Goal: Task Accomplishment & Management: Use online tool/utility

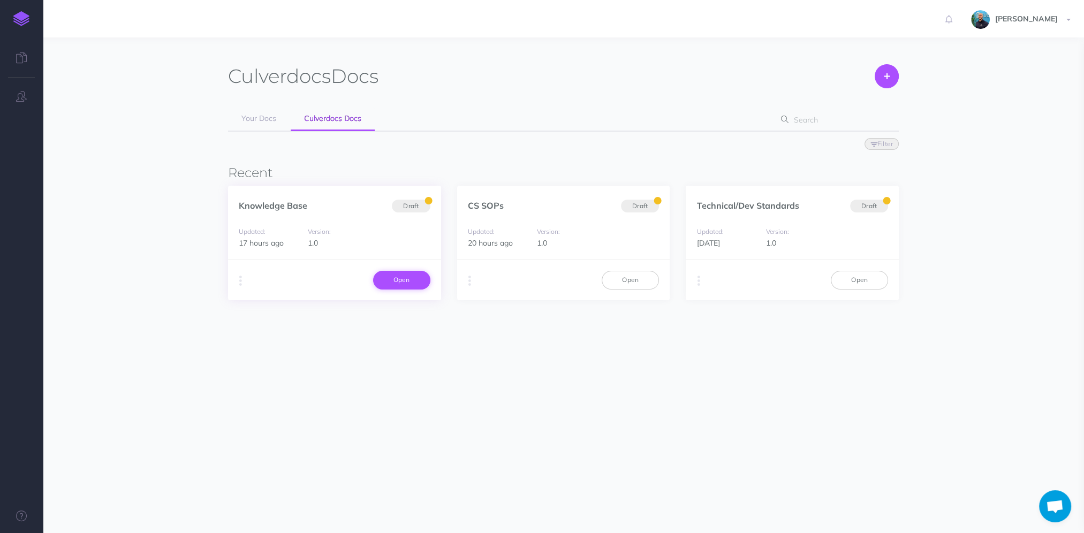
click at [428, 284] on link "Open" at bounding box center [401, 280] width 57 height 18
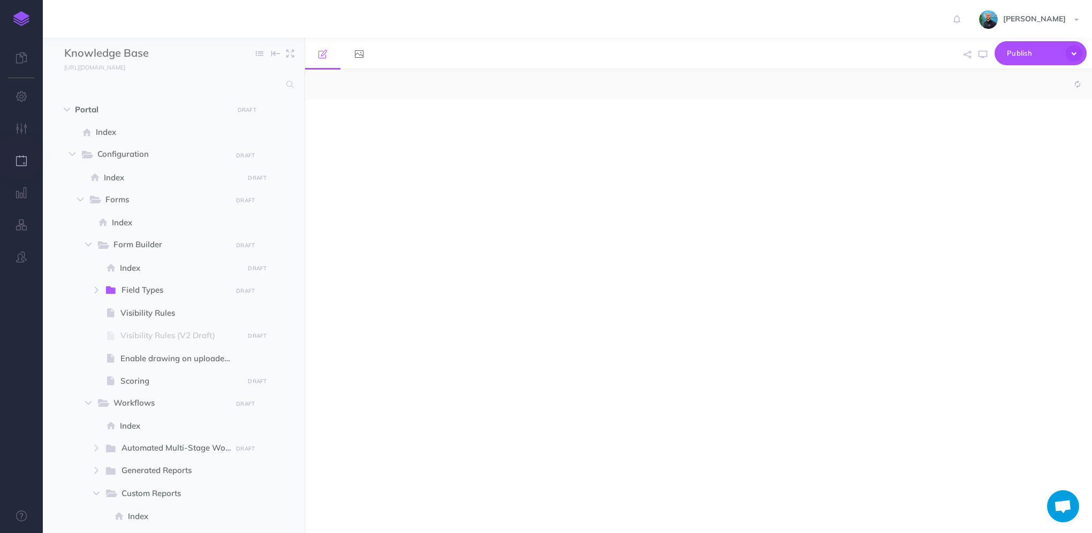
select select "null"
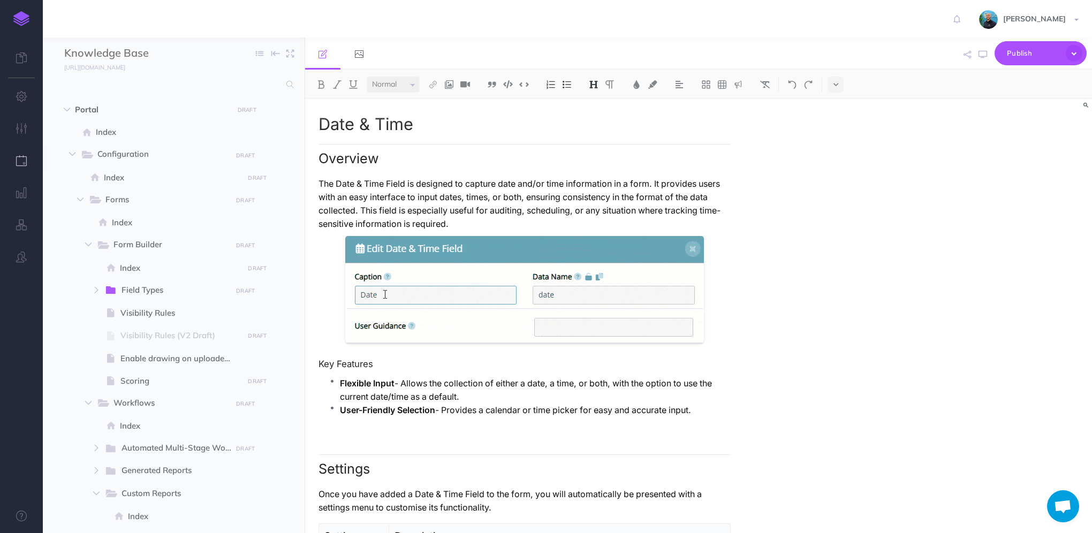
click at [26, 163] on icon "button" at bounding box center [21, 160] width 11 height 11
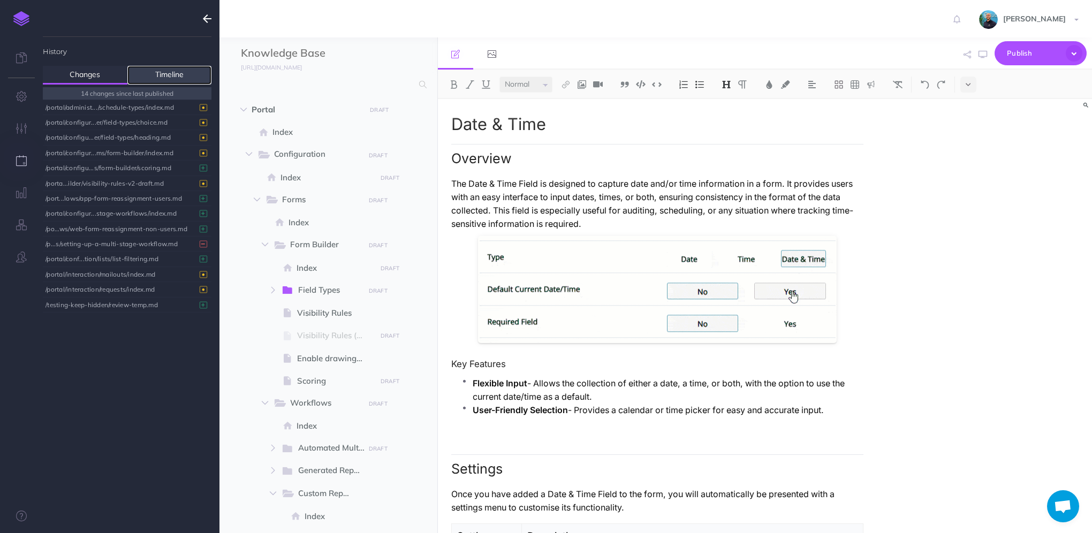
click at [150, 75] on link "Timeline" at bounding box center [169, 75] width 85 height 19
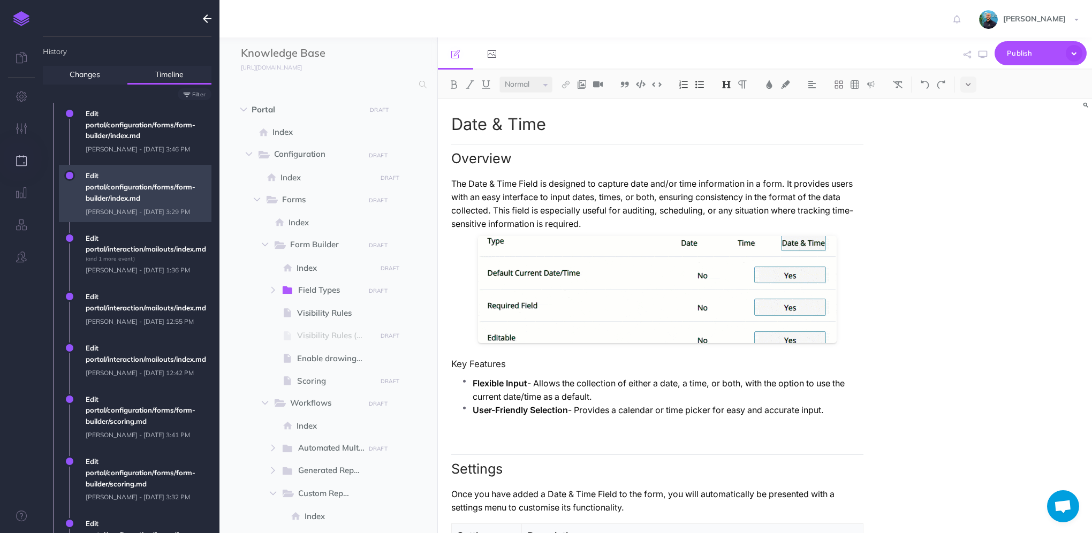
click at [154, 222] on span "Edit portal/configuration/forms/form-builder/index.md Lawrence Murrell - Wed, S…" at bounding box center [145, 193] width 131 height 57
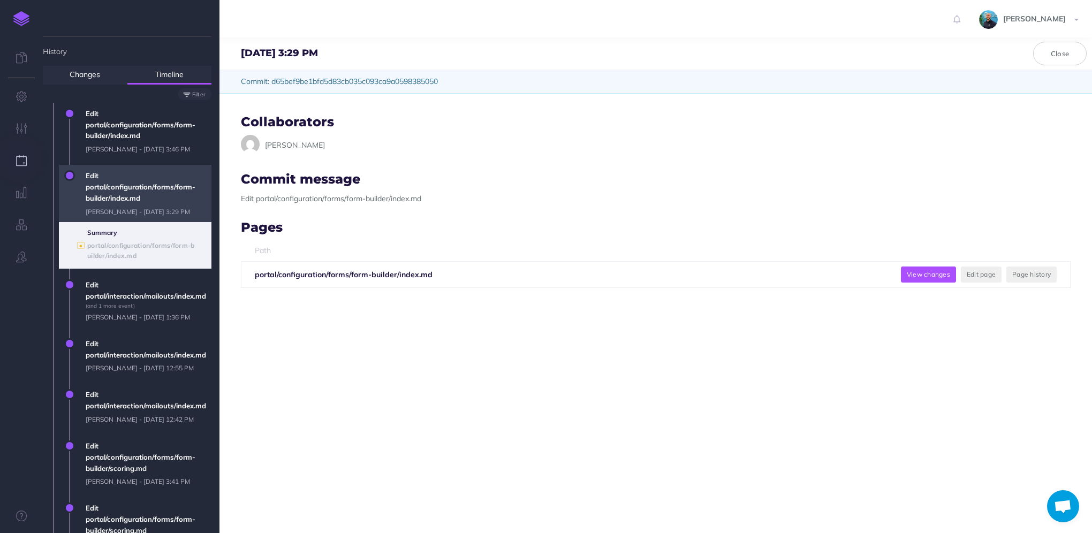
click at [927, 277] on button "View changes" at bounding box center [928, 275] width 55 height 16
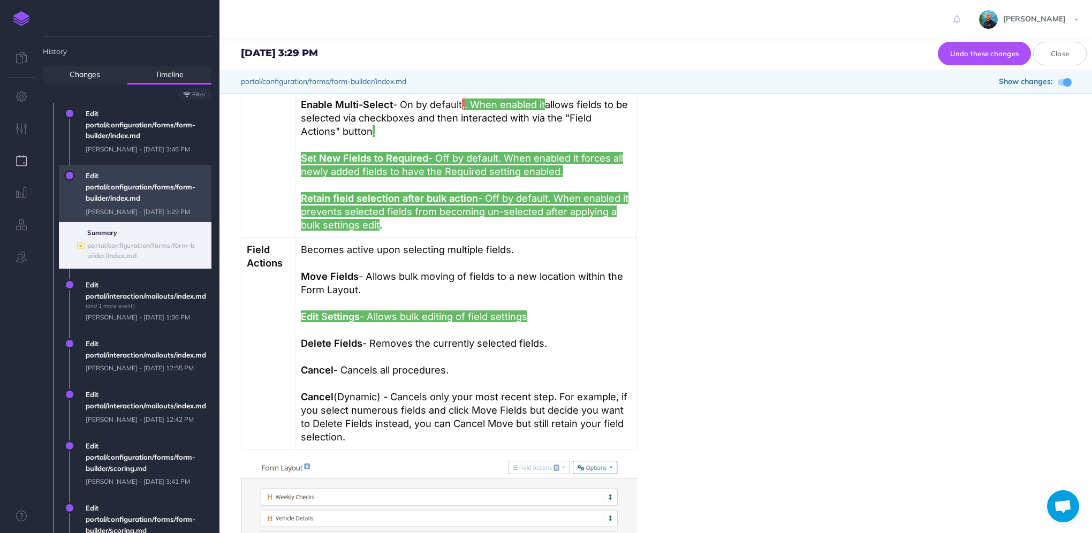
scroll to position [1606, 0]
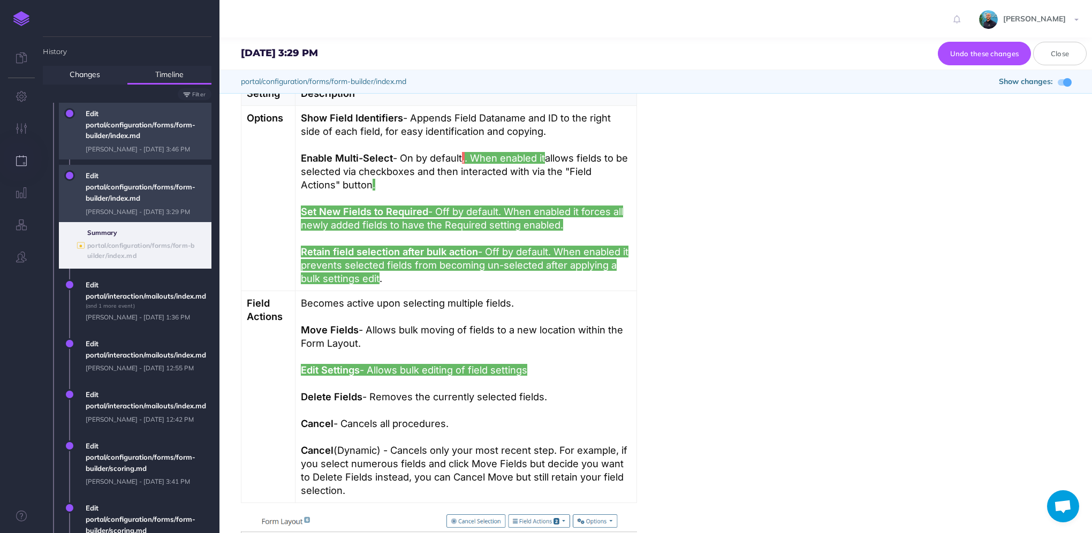
click at [116, 128] on span "Edit portal/configuration/forms/form-builder/index.md Lawrence Murrell - Wed, S…" at bounding box center [145, 131] width 131 height 57
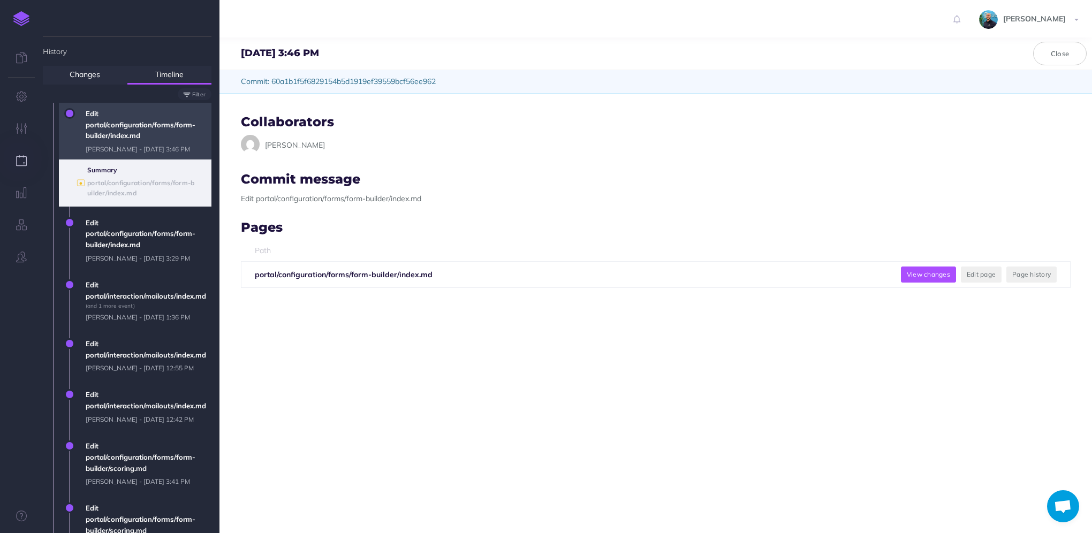
click at [901, 275] on button "View changes" at bounding box center [928, 275] width 55 height 16
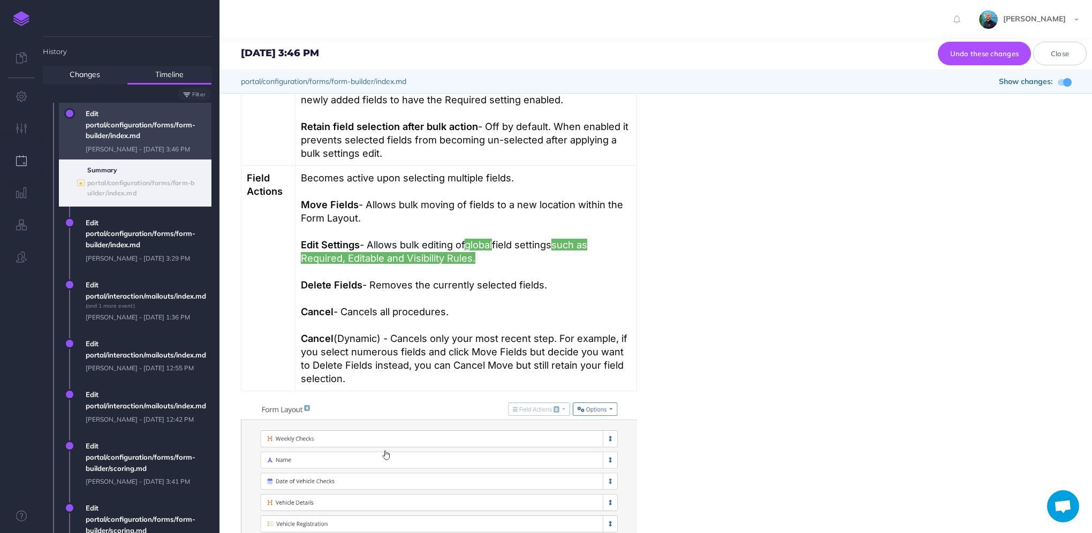
scroll to position [1714, 0]
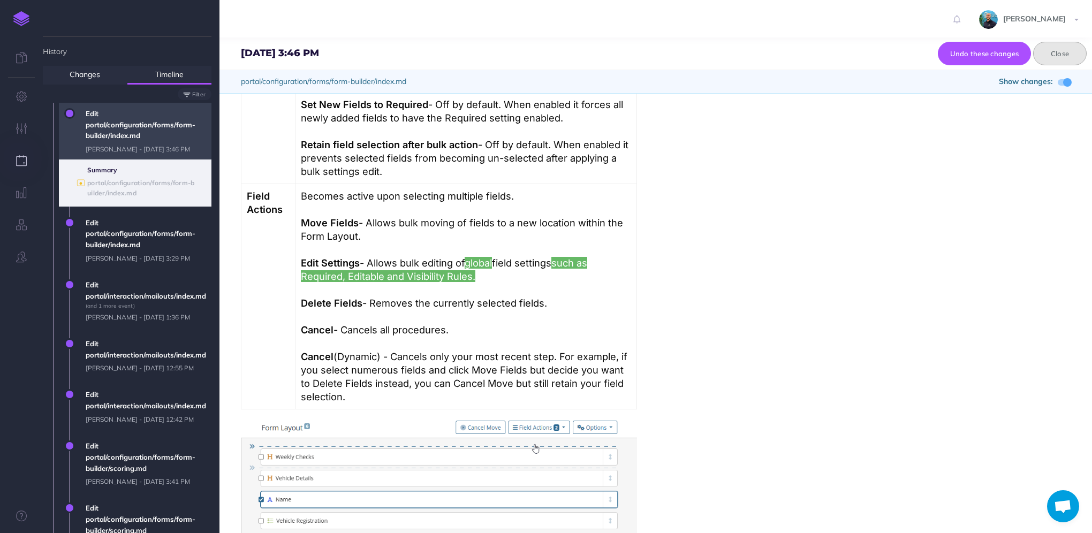
click at [1064, 54] on button "Close" at bounding box center [1061, 54] width 54 height 24
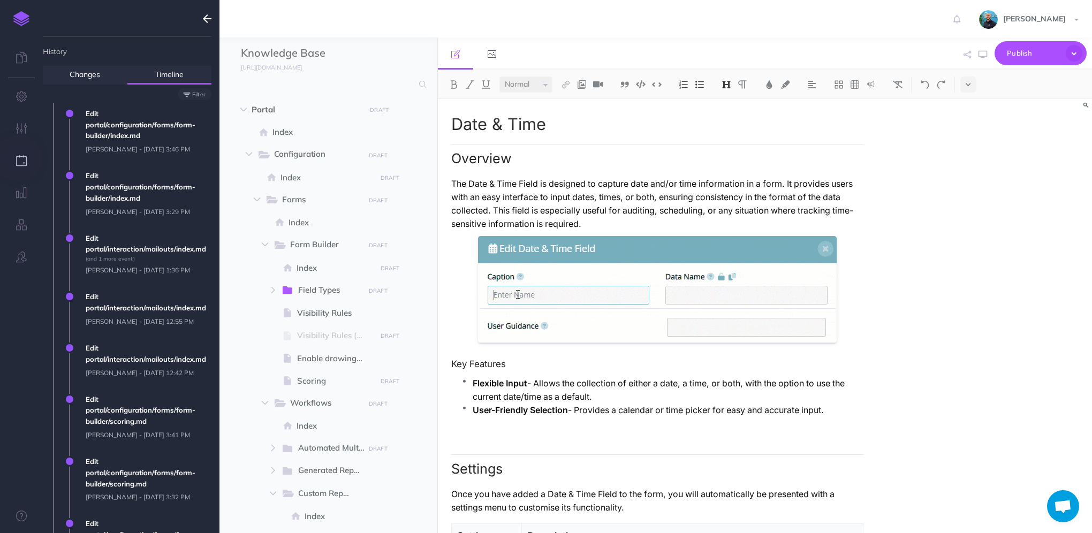
click at [24, 16] on img at bounding box center [21, 18] width 16 height 15
